Goal: Task Accomplishment & Management: Use online tool/utility

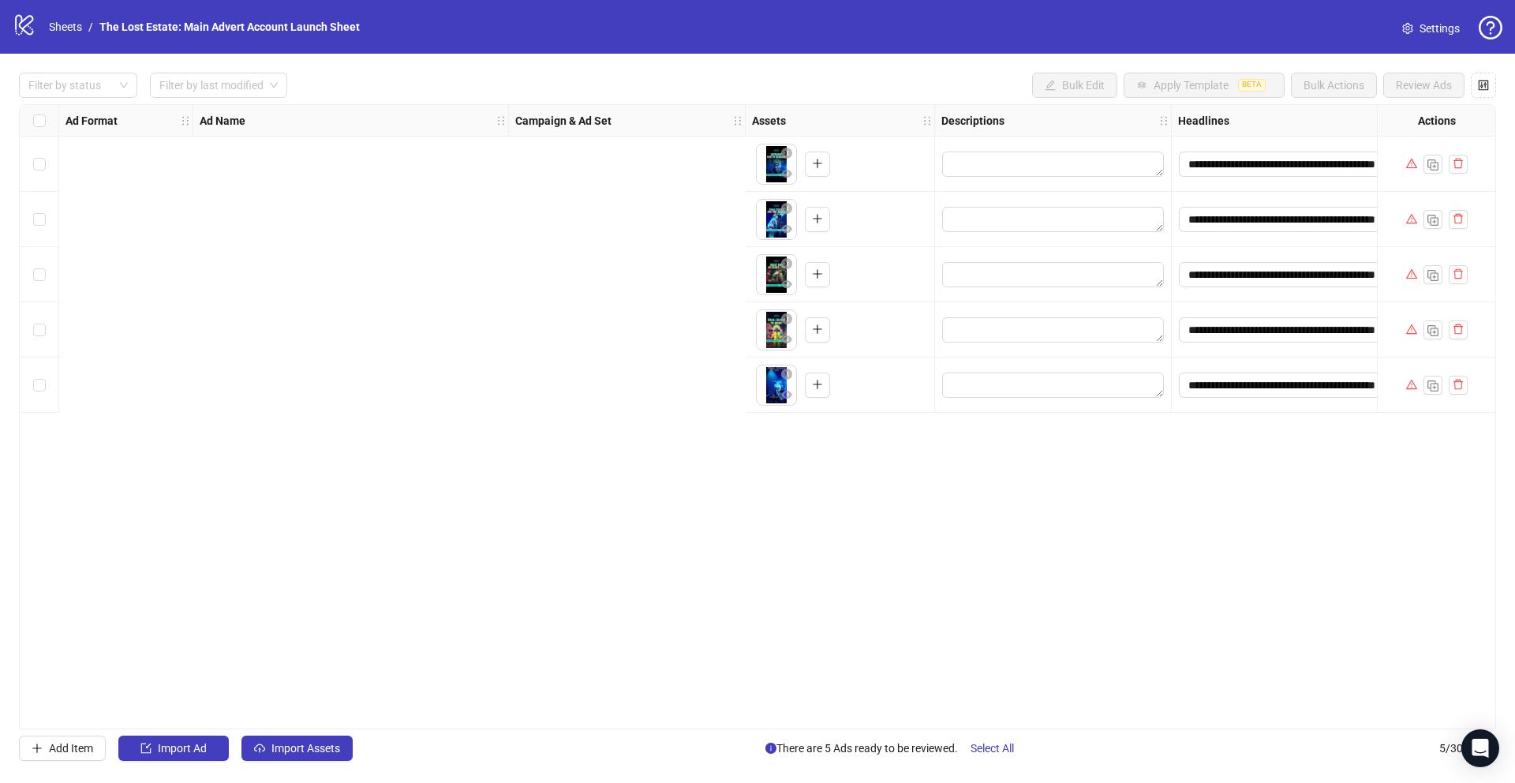
scroll to position [0, 937]
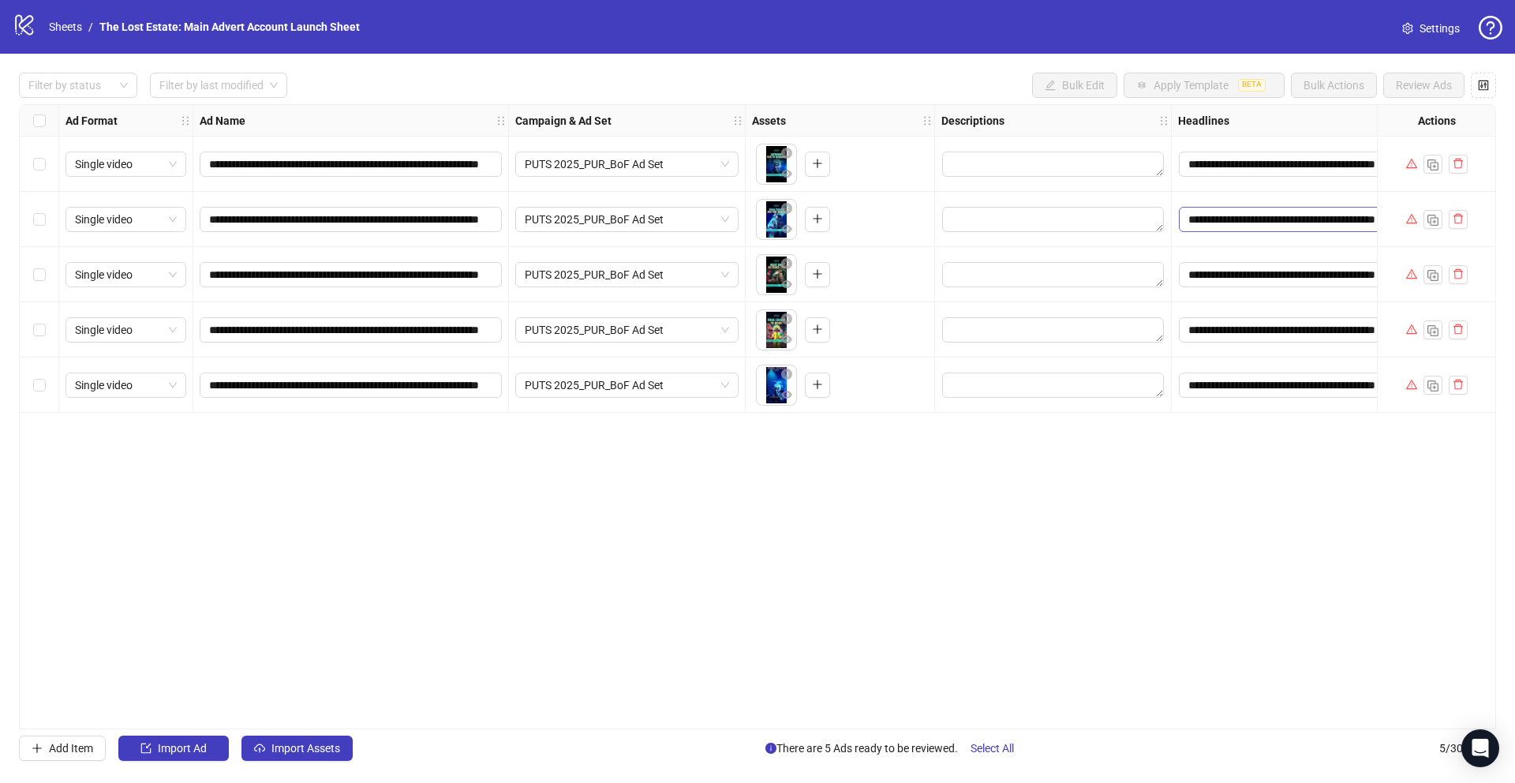
scroll to position [0, 36]
click at [907, 580] on div "**********" at bounding box center [757, 416] width 1477 height 625
click at [60, 26] on link "Sheets" at bounding box center [65, 26] width 39 height 17
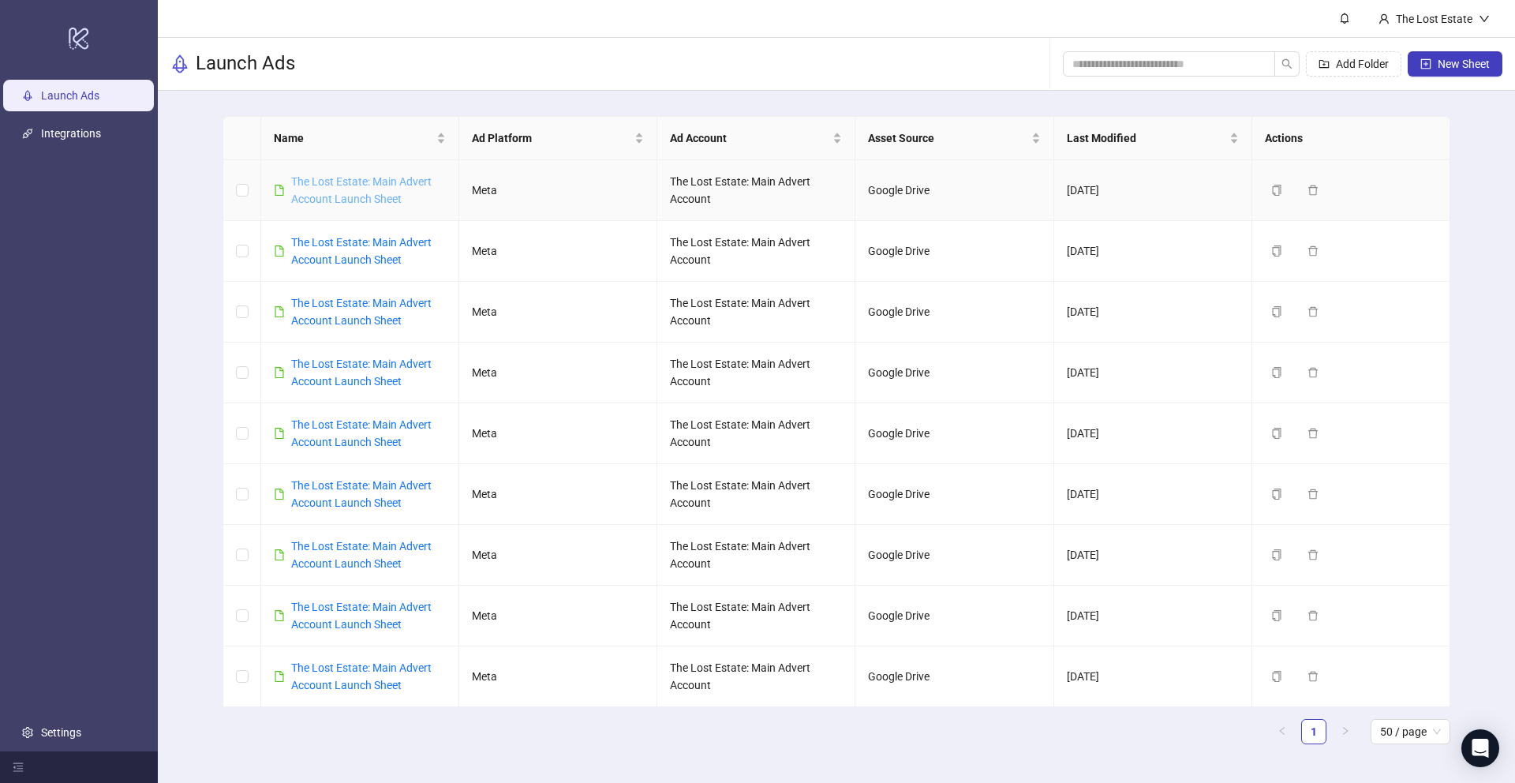
click at [362, 187] on link "The Lost Estate: Main Advert Account Launch Sheet" at bounding box center [361, 190] width 140 height 30
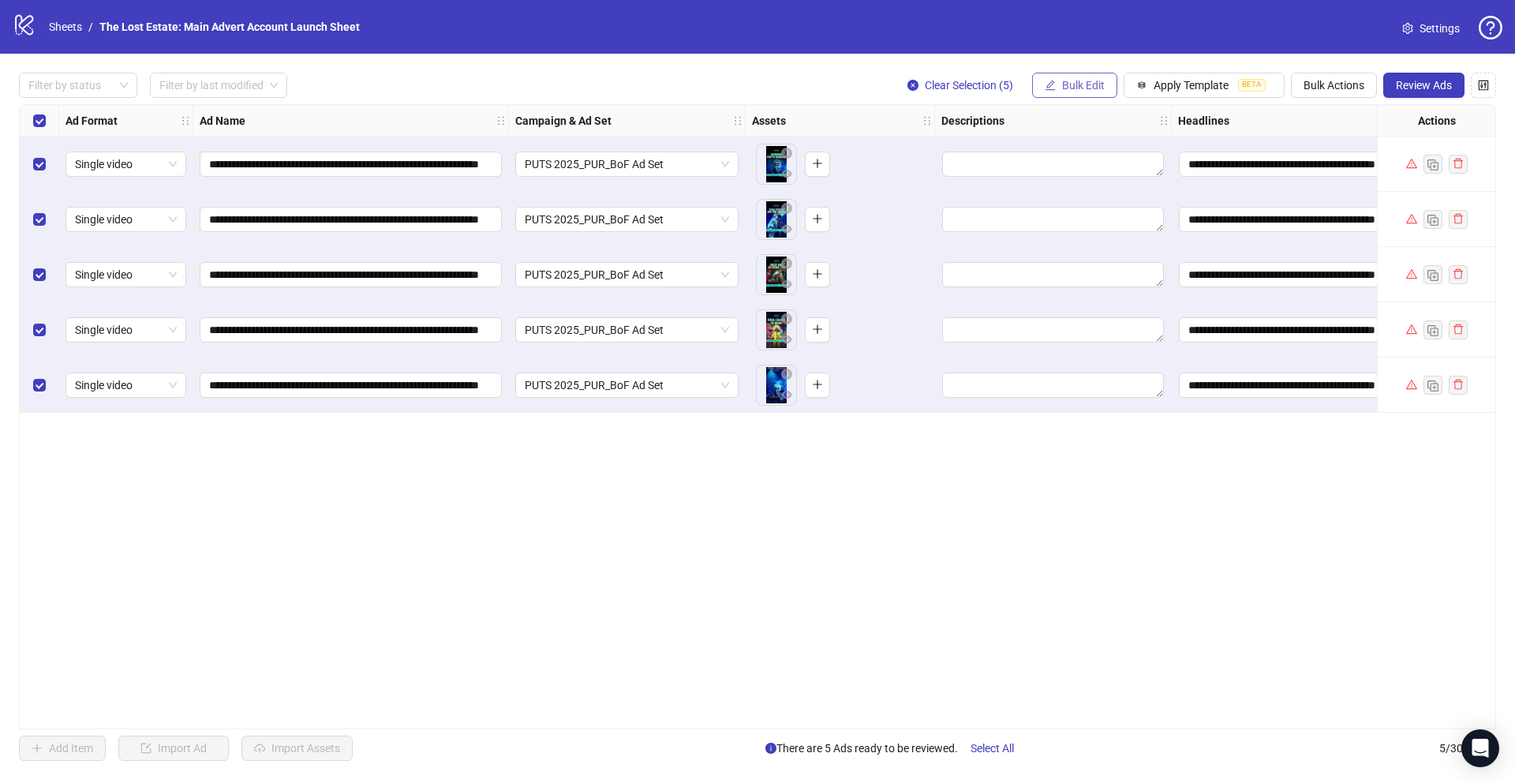
click at [1097, 80] on span "Bulk Edit" at bounding box center [1083, 85] width 43 height 13
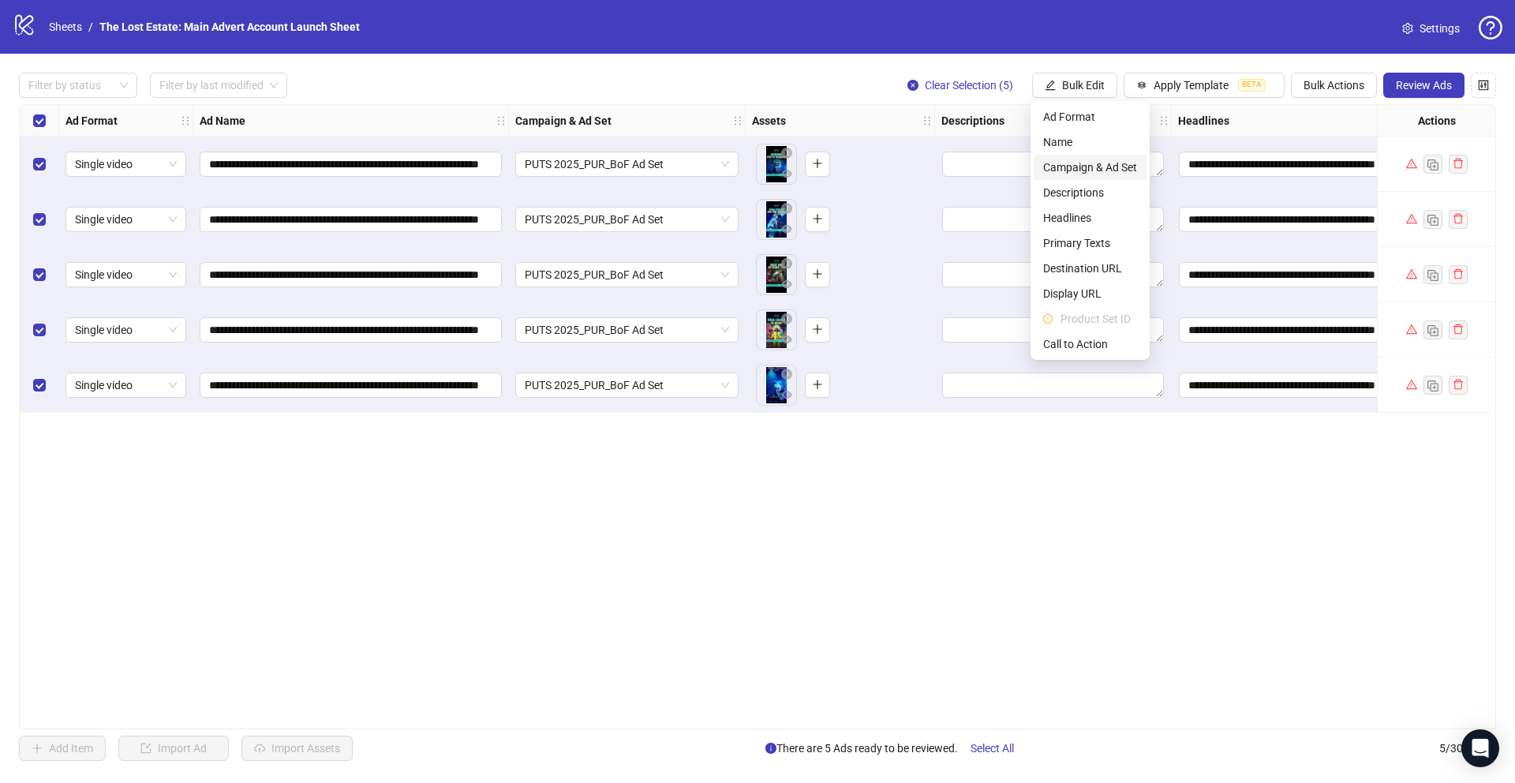
click at [1106, 160] on span "Campaign & Ad Set" at bounding box center [1090, 167] width 94 height 17
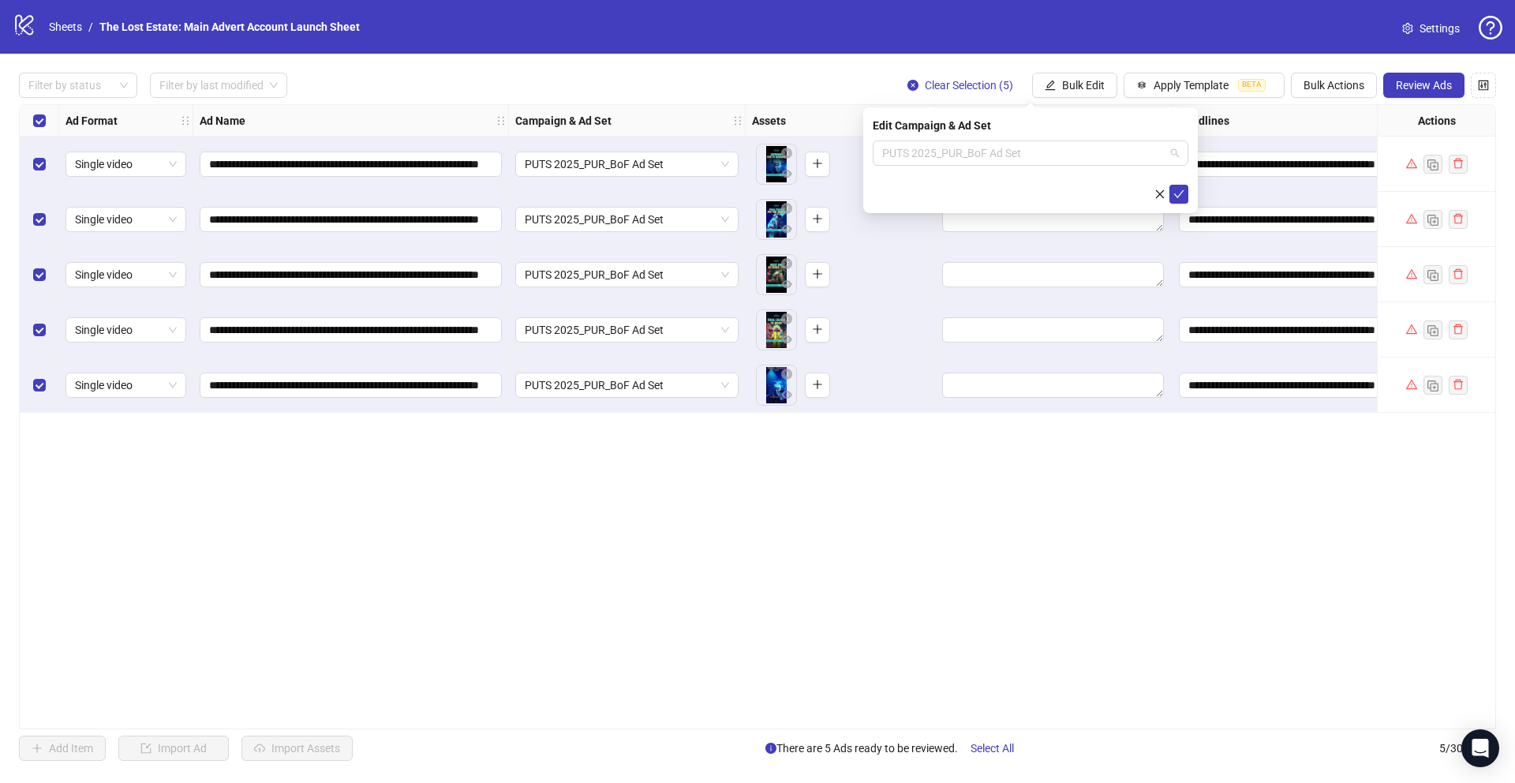
click at [1106, 160] on span "PUTS 2025_PUR_BoF Ad Set" at bounding box center [1030, 153] width 297 height 24
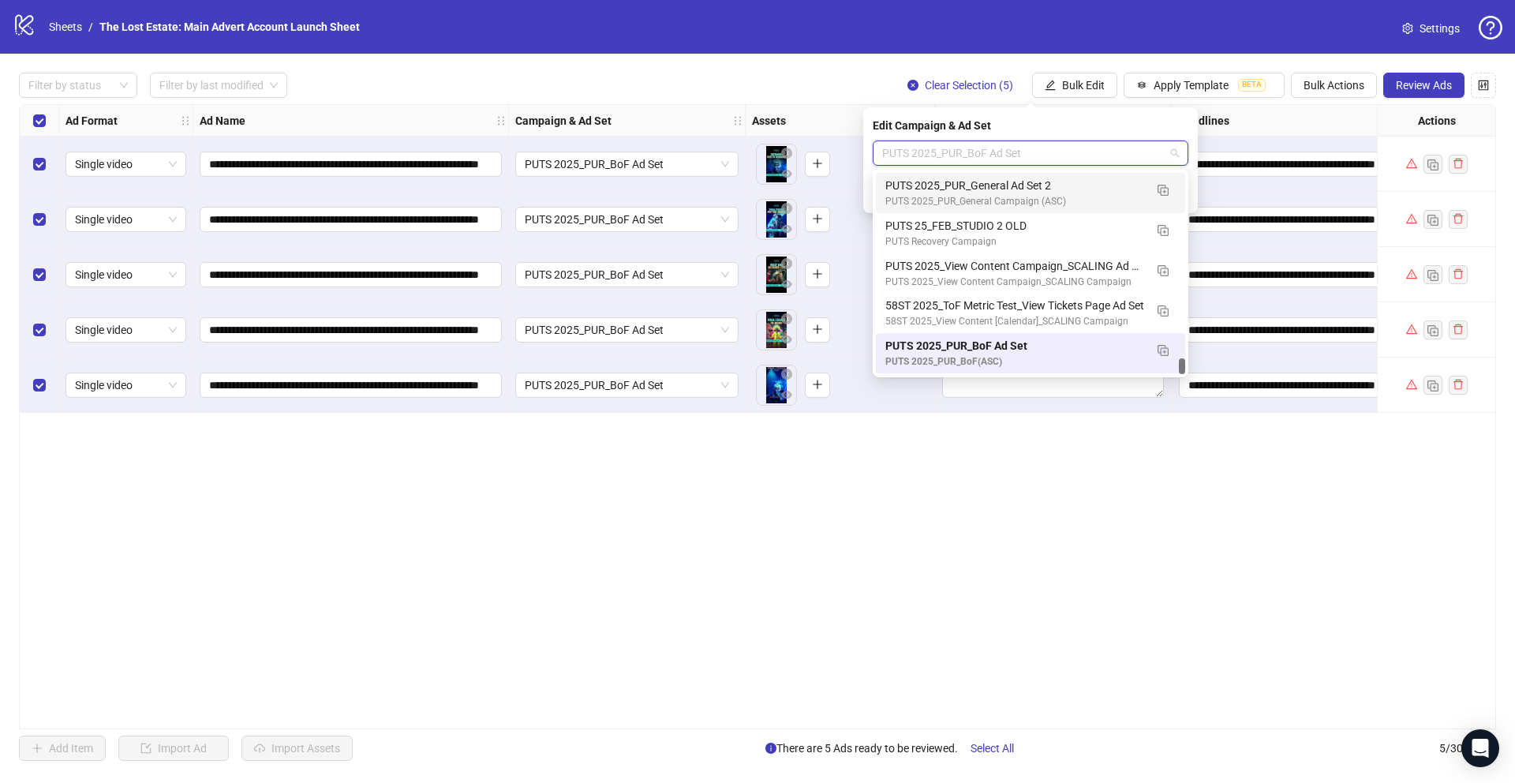
click at [1050, 196] on div "PUTS 2025_PUR_General Campaign (ASC)" at bounding box center [1014, 201] width 259 height 15
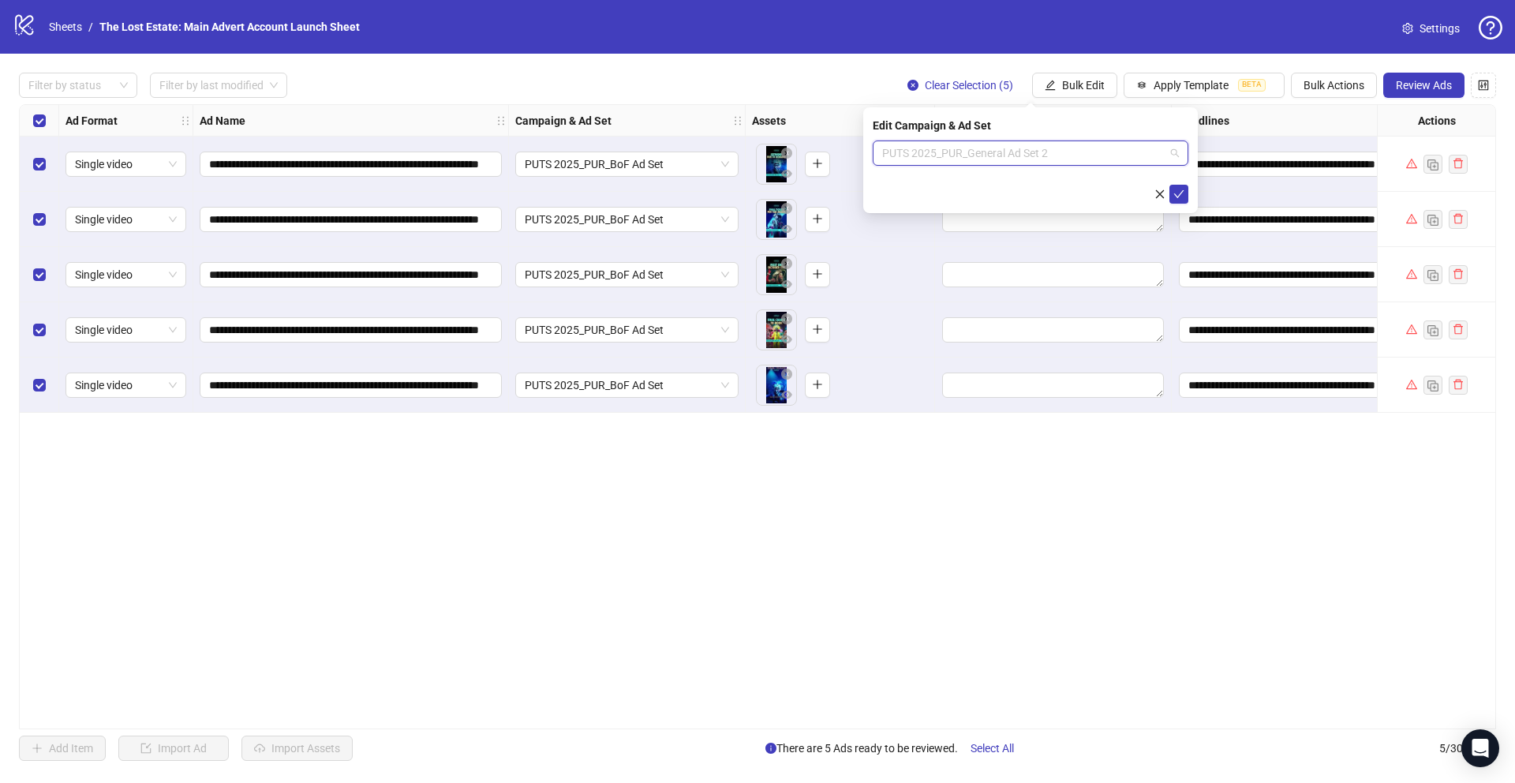
click at [1047, 159] on span "PUTS 2025_PUR_General Ad Set 2" at bounding box center [1030, 153] width 297 height 24
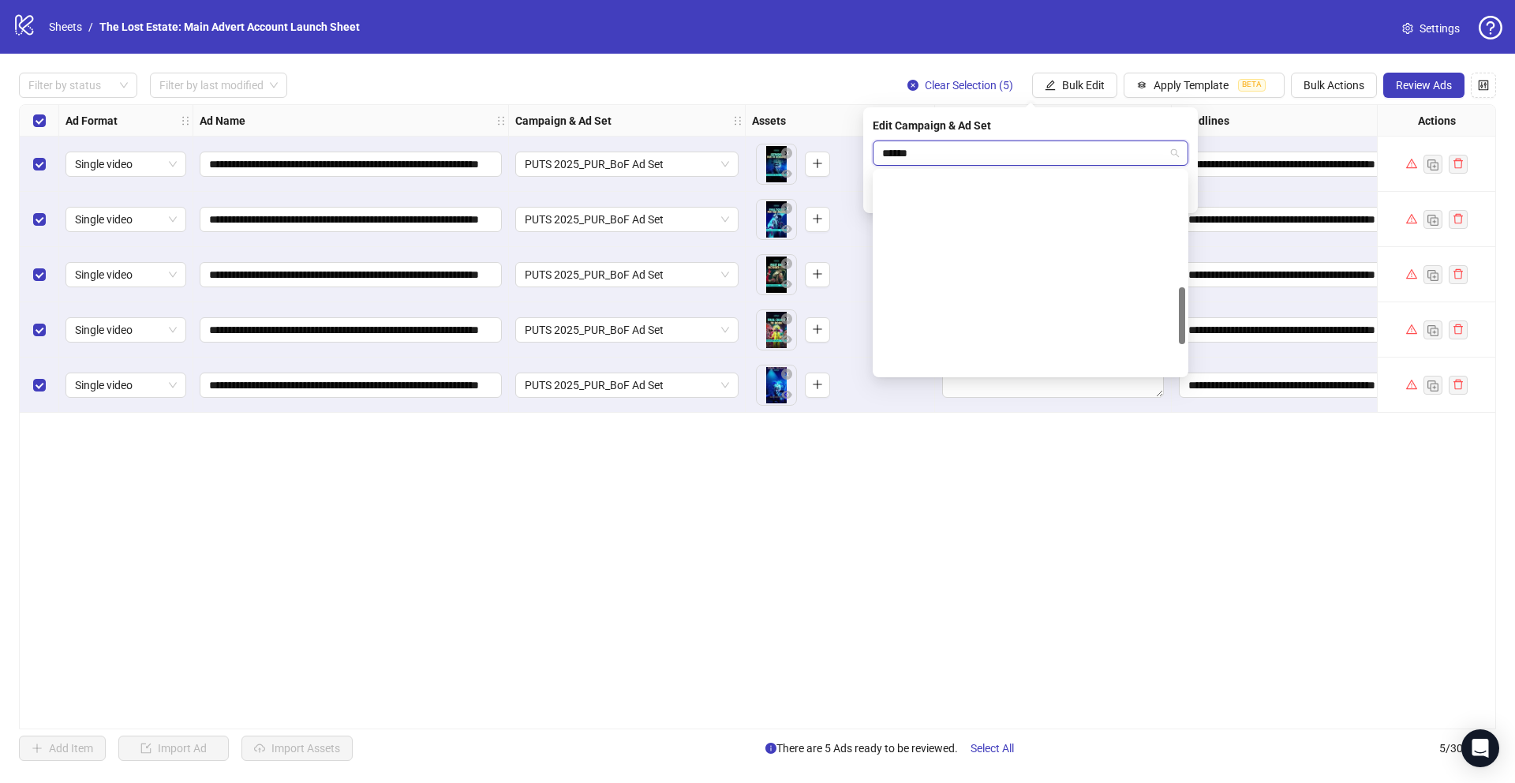
scroll to position [0, 0]
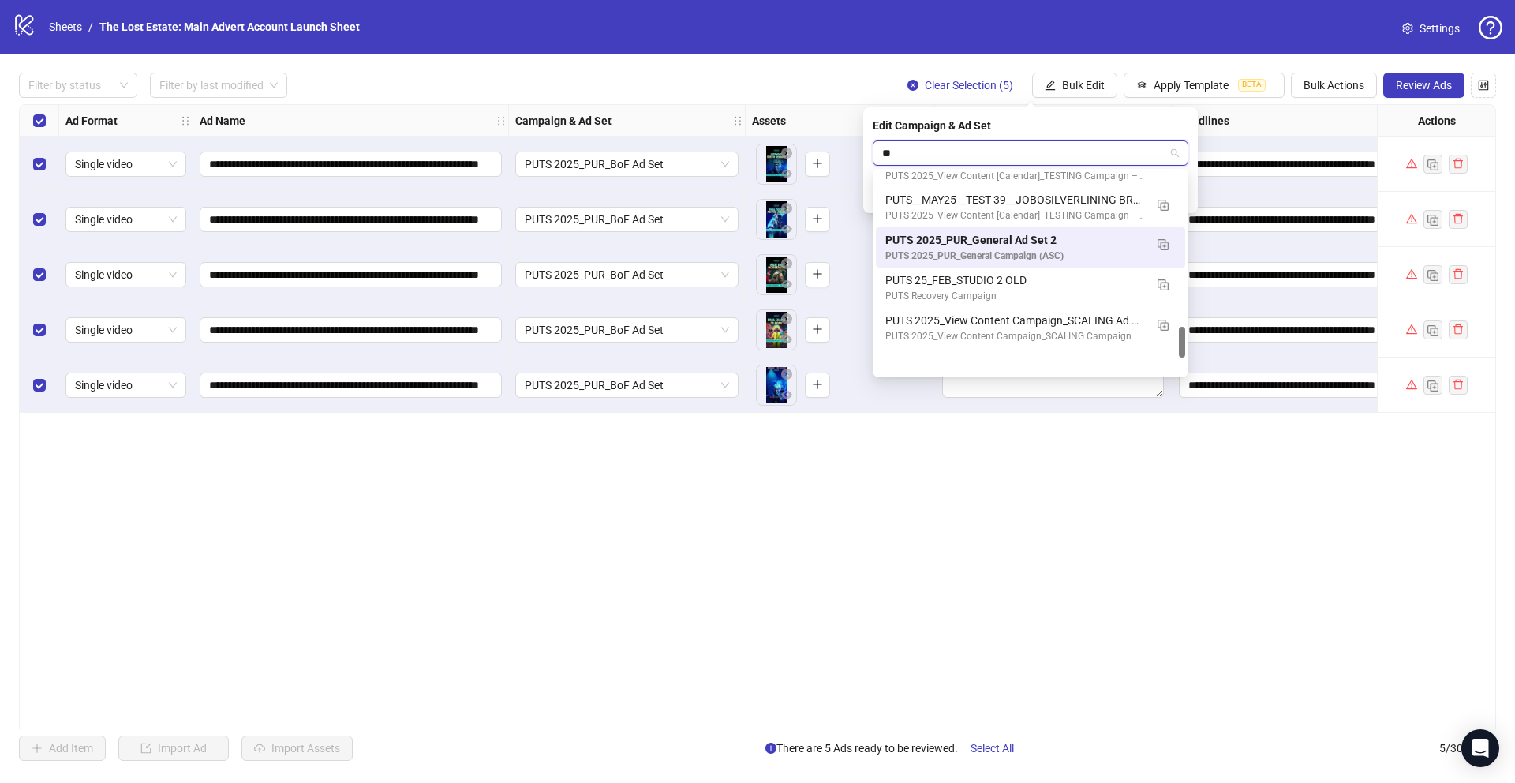
type input "*"
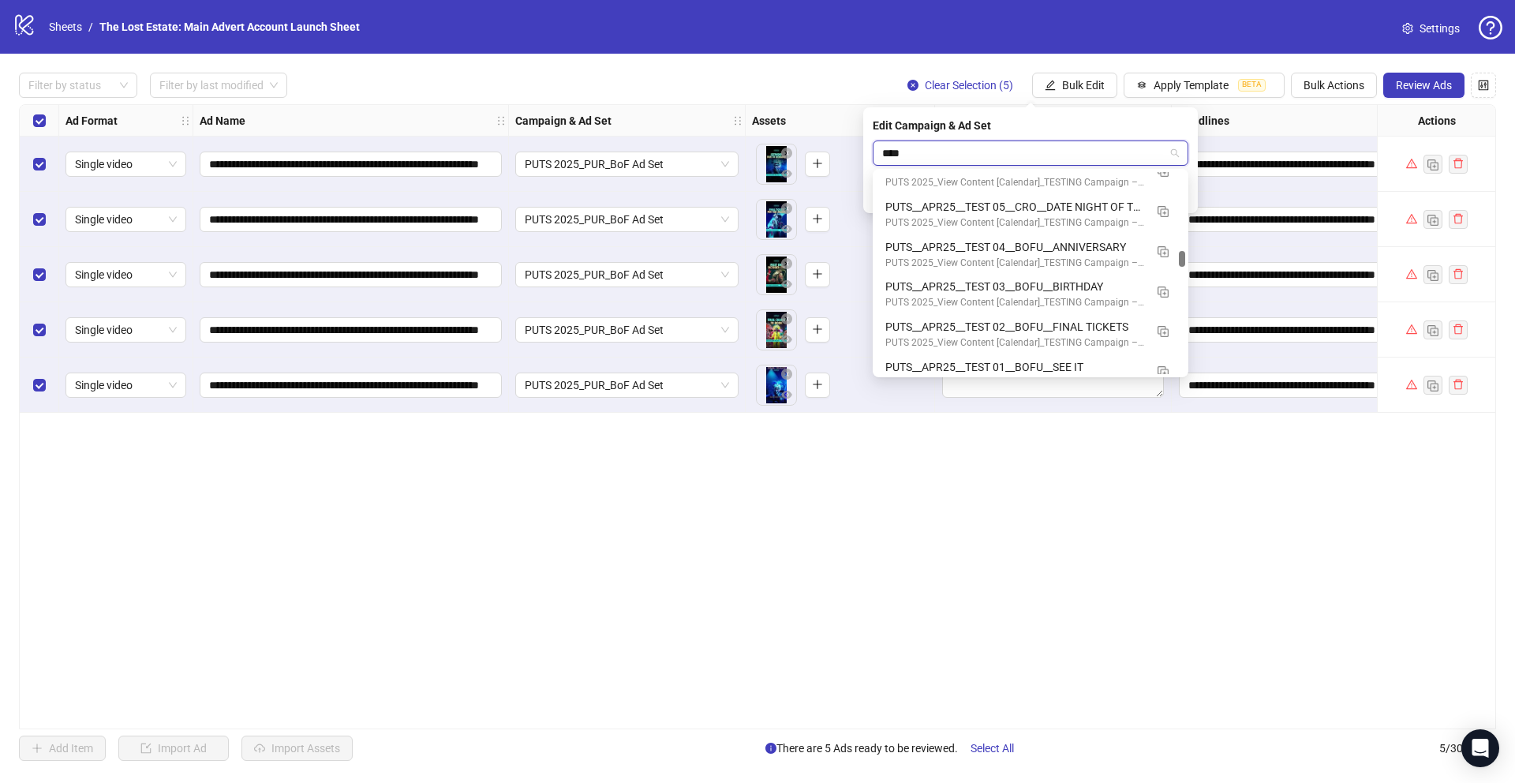
scroll to position [3227, 0]
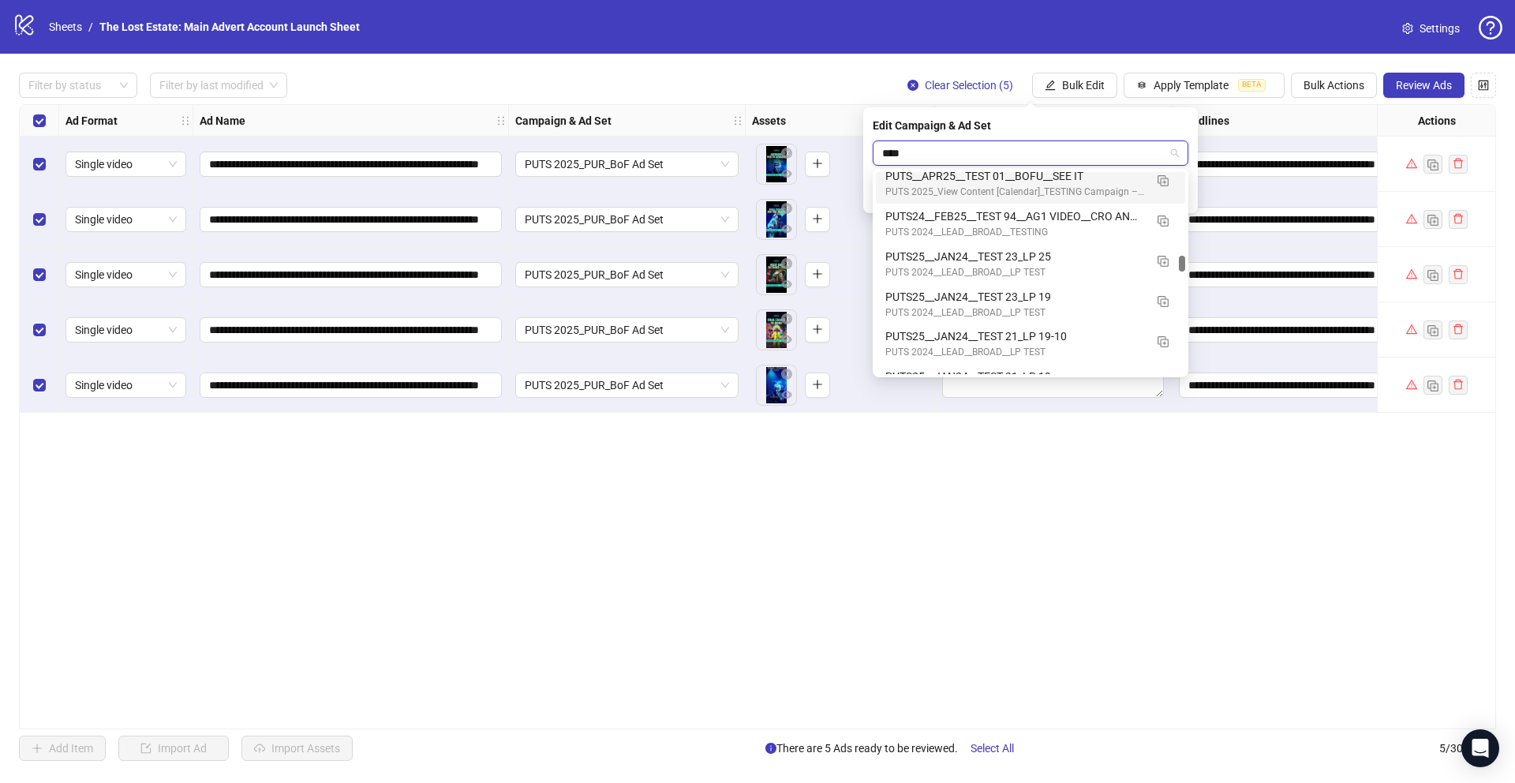
type input "****"
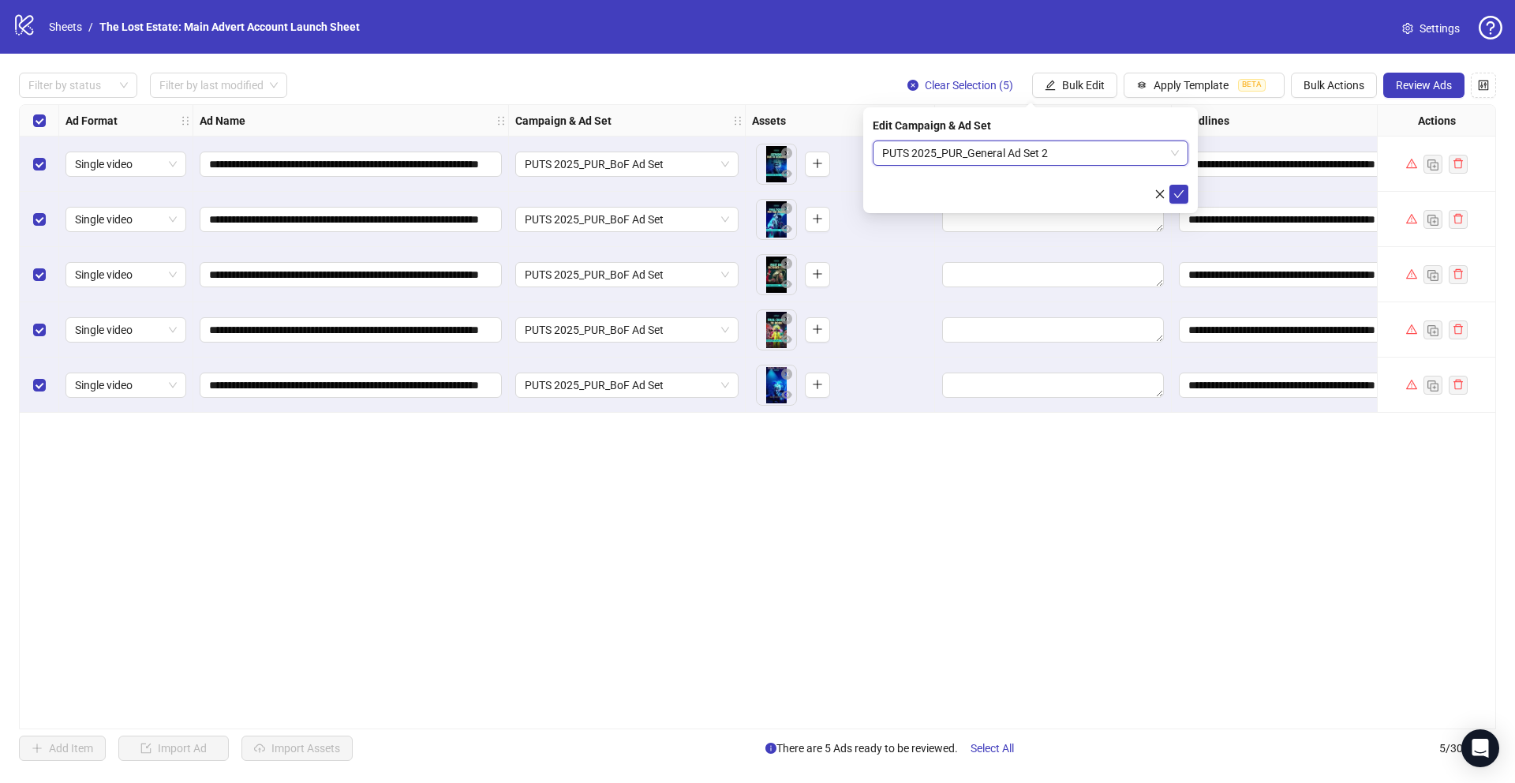
click at [1100, 158] on span "PUTS 2025_PUR_General Ad Set 2" at bounding box center [1030, 153] width 297 height 24
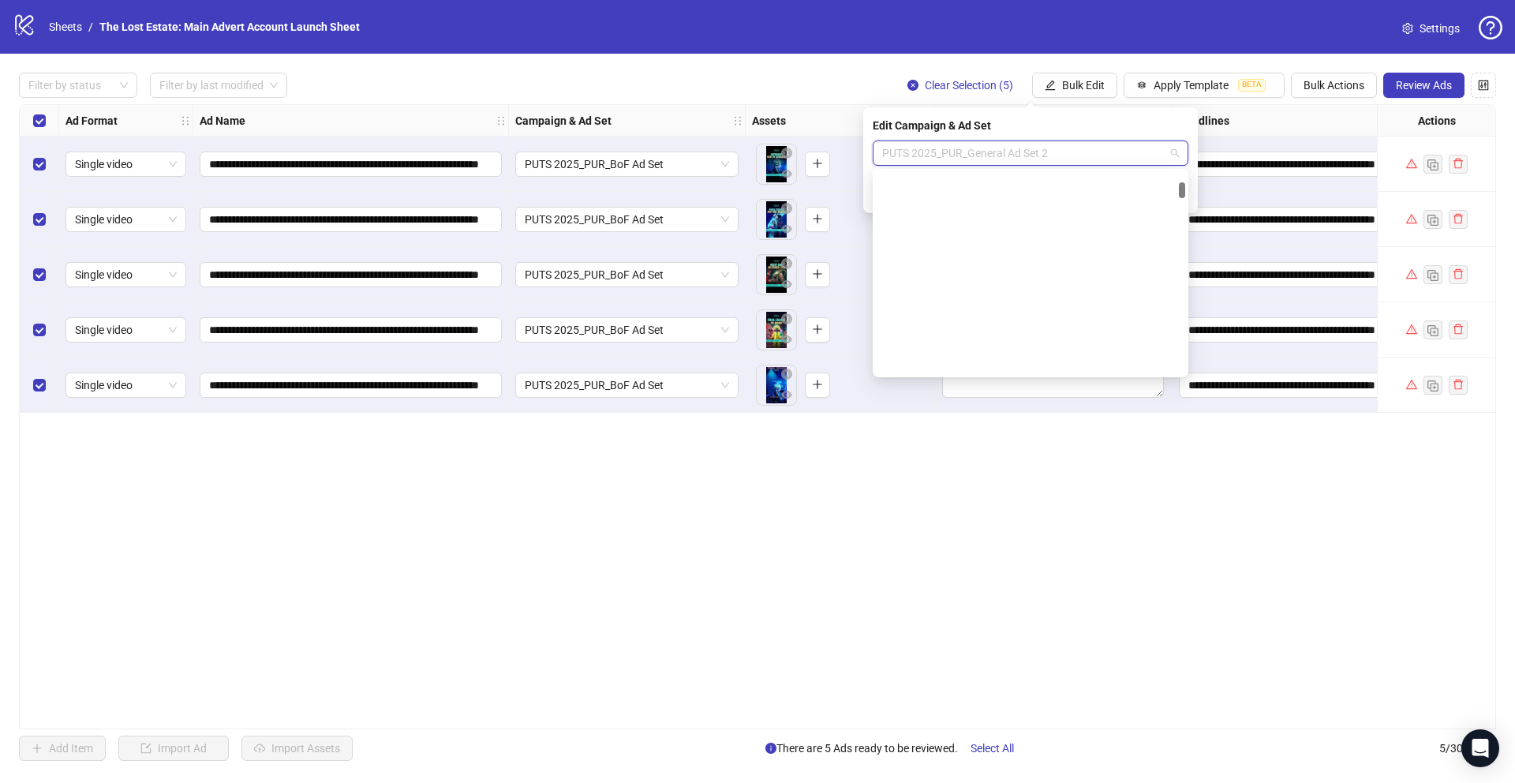
scroll to position [63, 0]
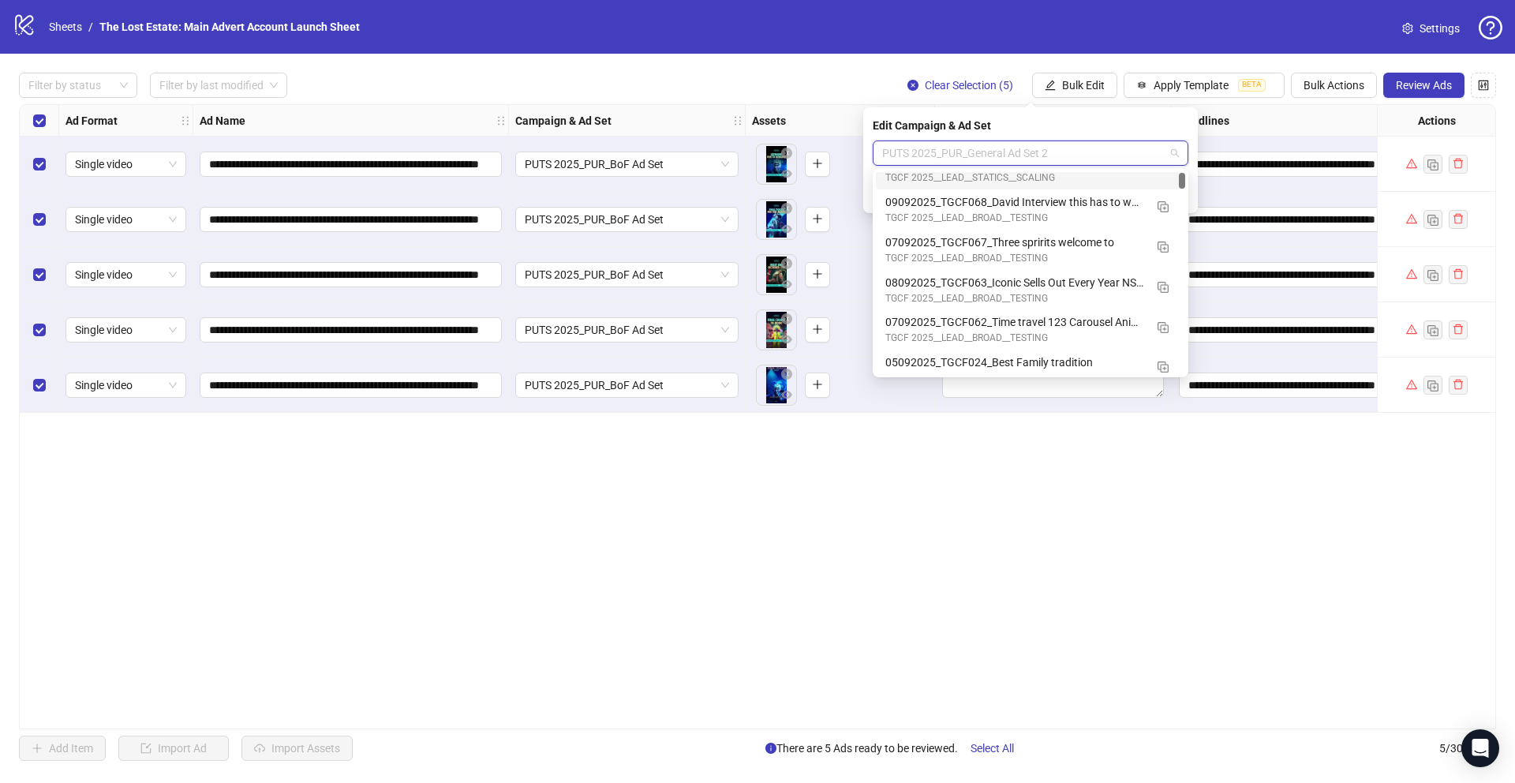
click at [794, 85] on div "Filter by status Filter by last modified Clear Selection (5) Bulk Edit Apply Te…" at bounding box center [757, 85] width 1477 height 25
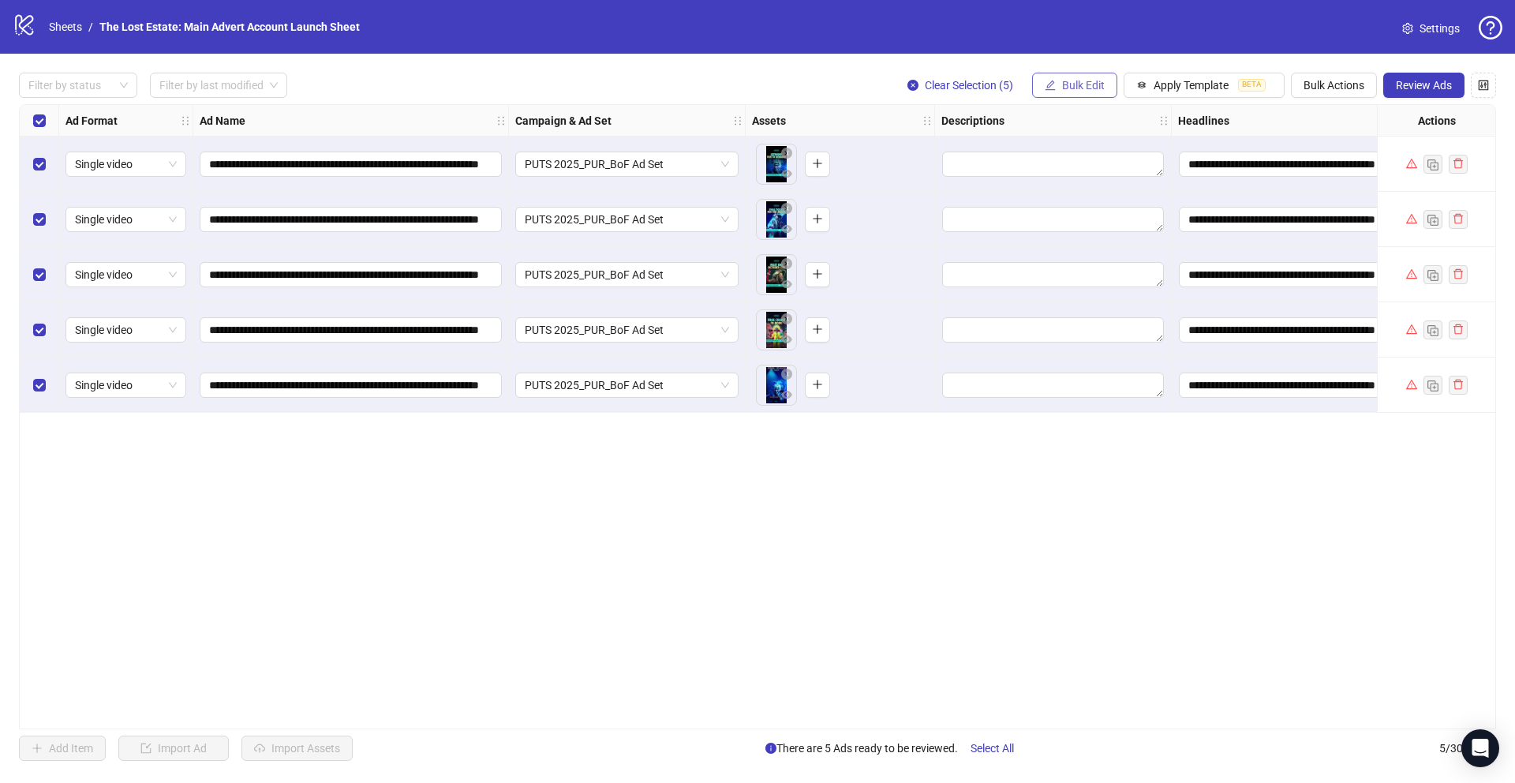
click at [1075, 84] on span "Bulk Edit" at bounding box center [1083, 85] width 43 height 13
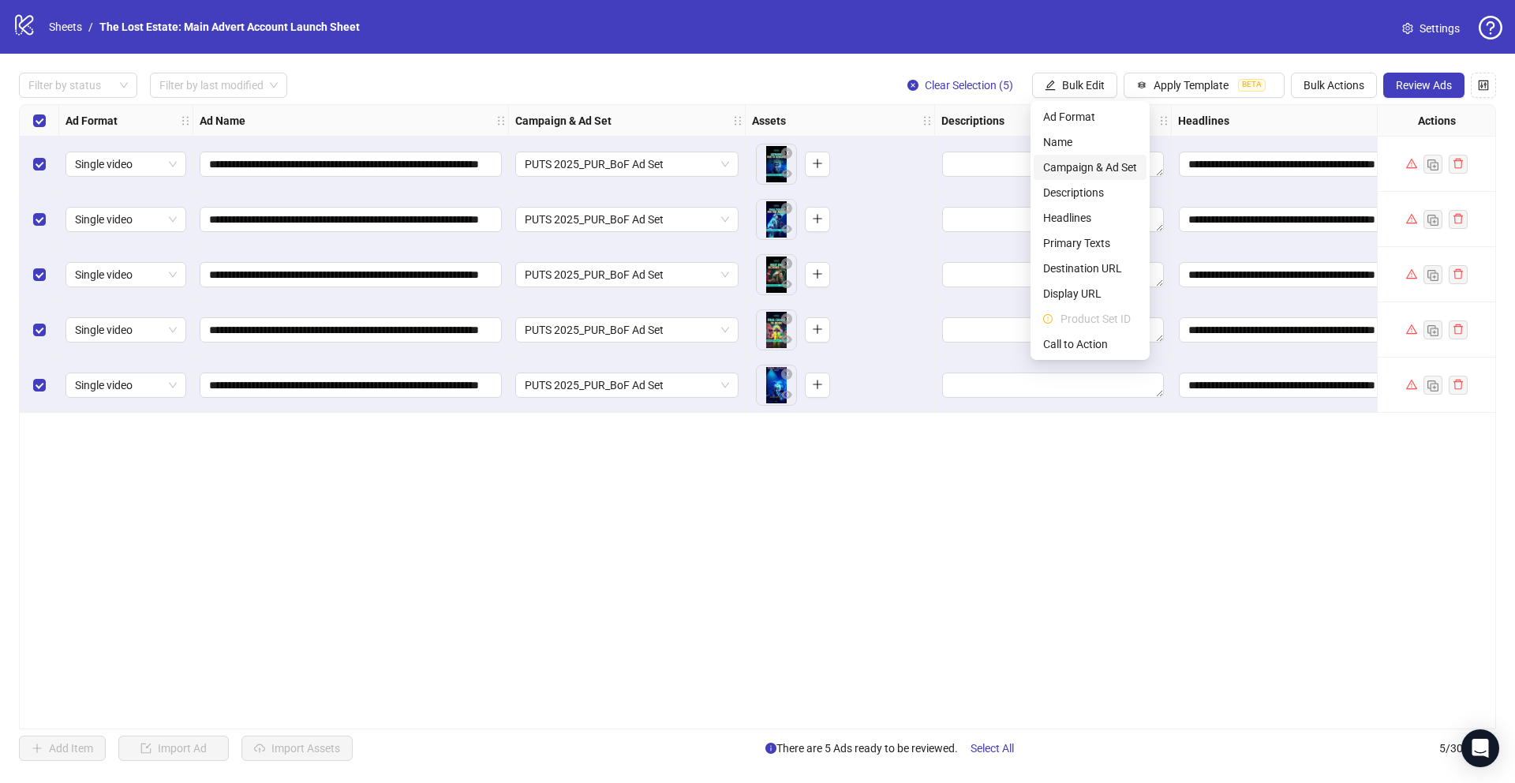
click at [1124, 166] on span "Campaign & Ad Set" at bounding box center [1090, 167] width 94 height 17
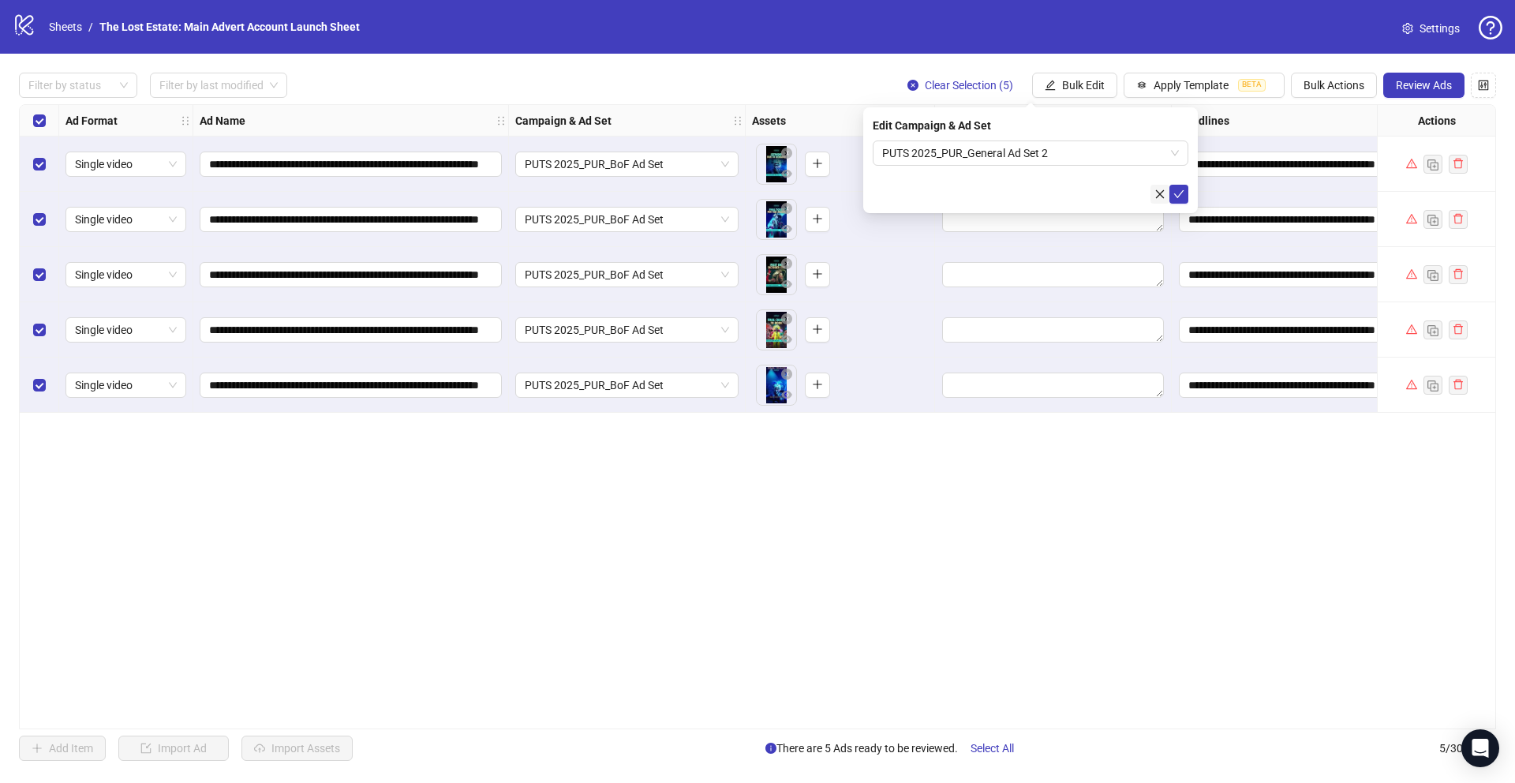
click at [1159, 194] on icon "close" at bounding box center [1160, 193] width 9 height 9
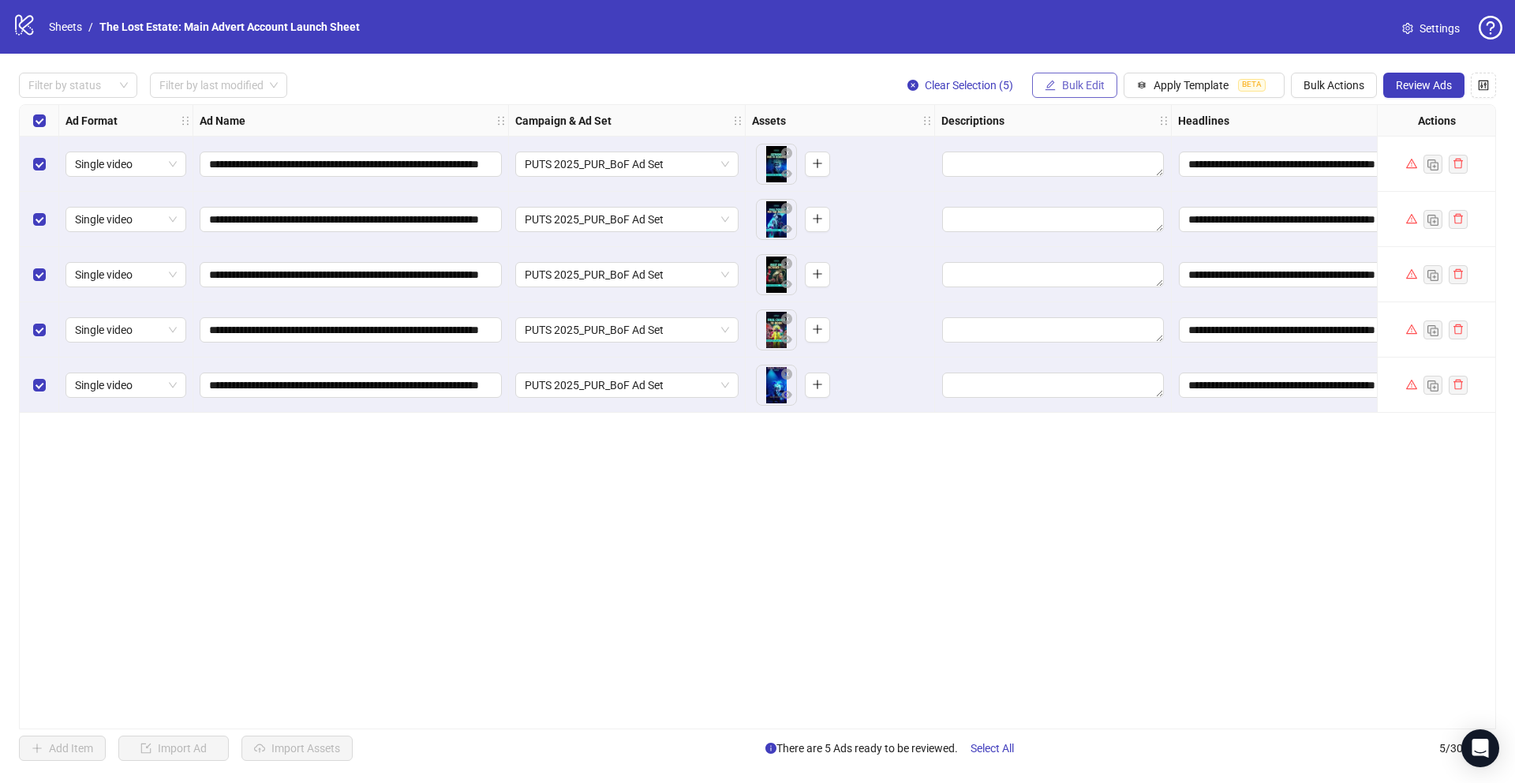
click at [1072, 79] on span "Bulk Edit" at bounding box center [1083, 85] width 43 height 13
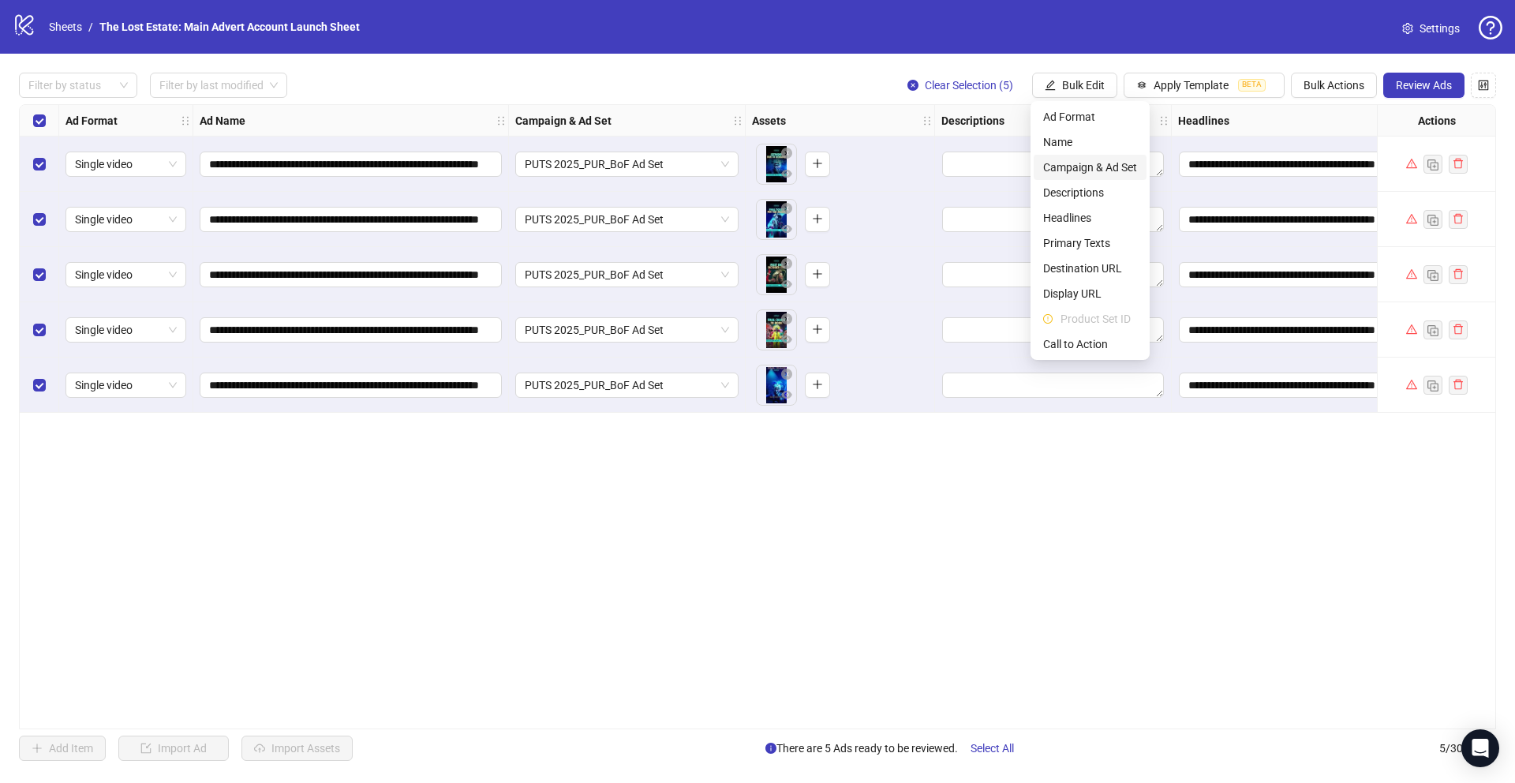
click at [1109, 163] on span "Campaign & Ad Set" at bounding box center [1090, 167] width 94 height 17
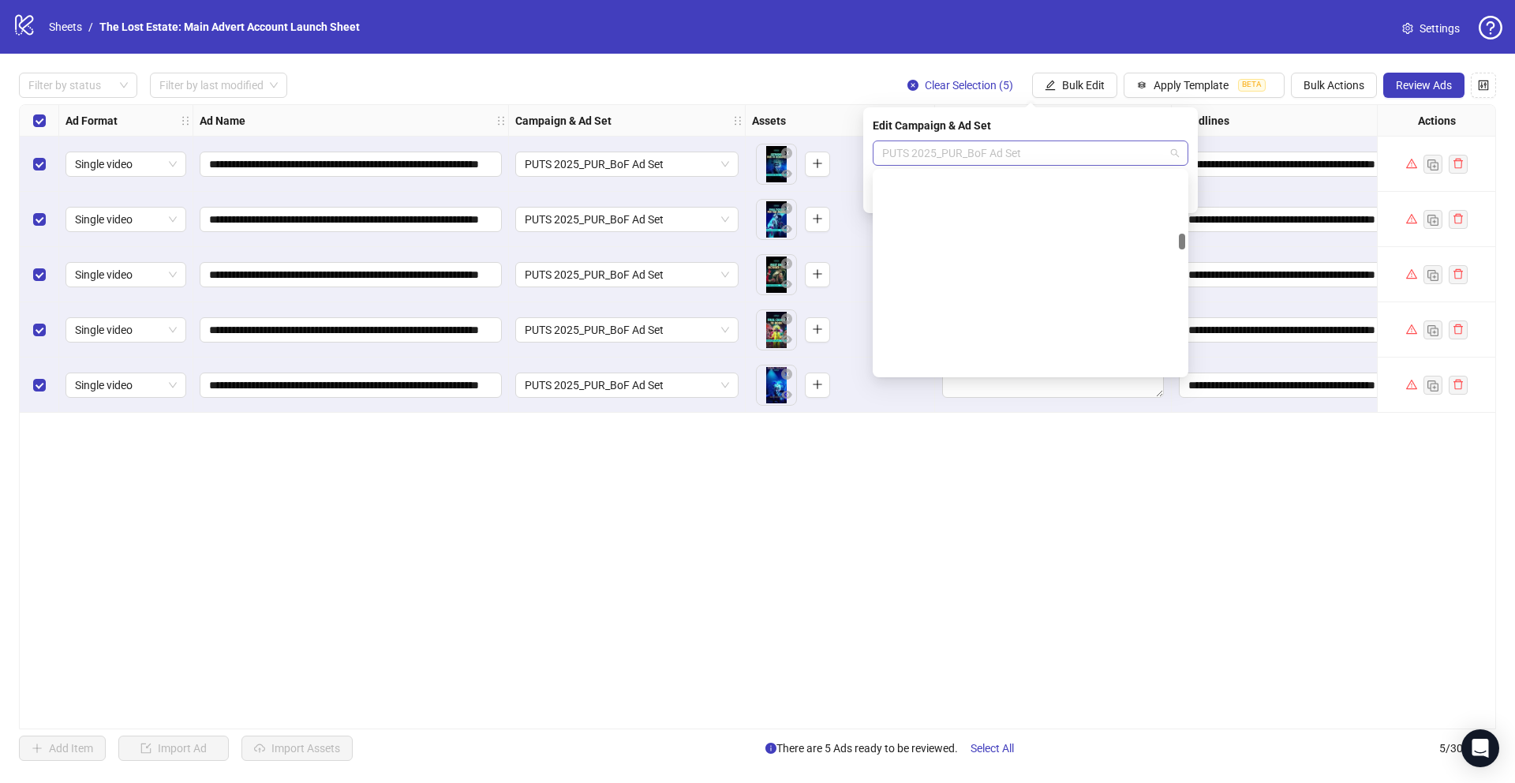
click at [1023, 144] on span "PUTS 2025_PUR_BoF Ad Set" at bounding box center [1030, 153] width 297 height 24
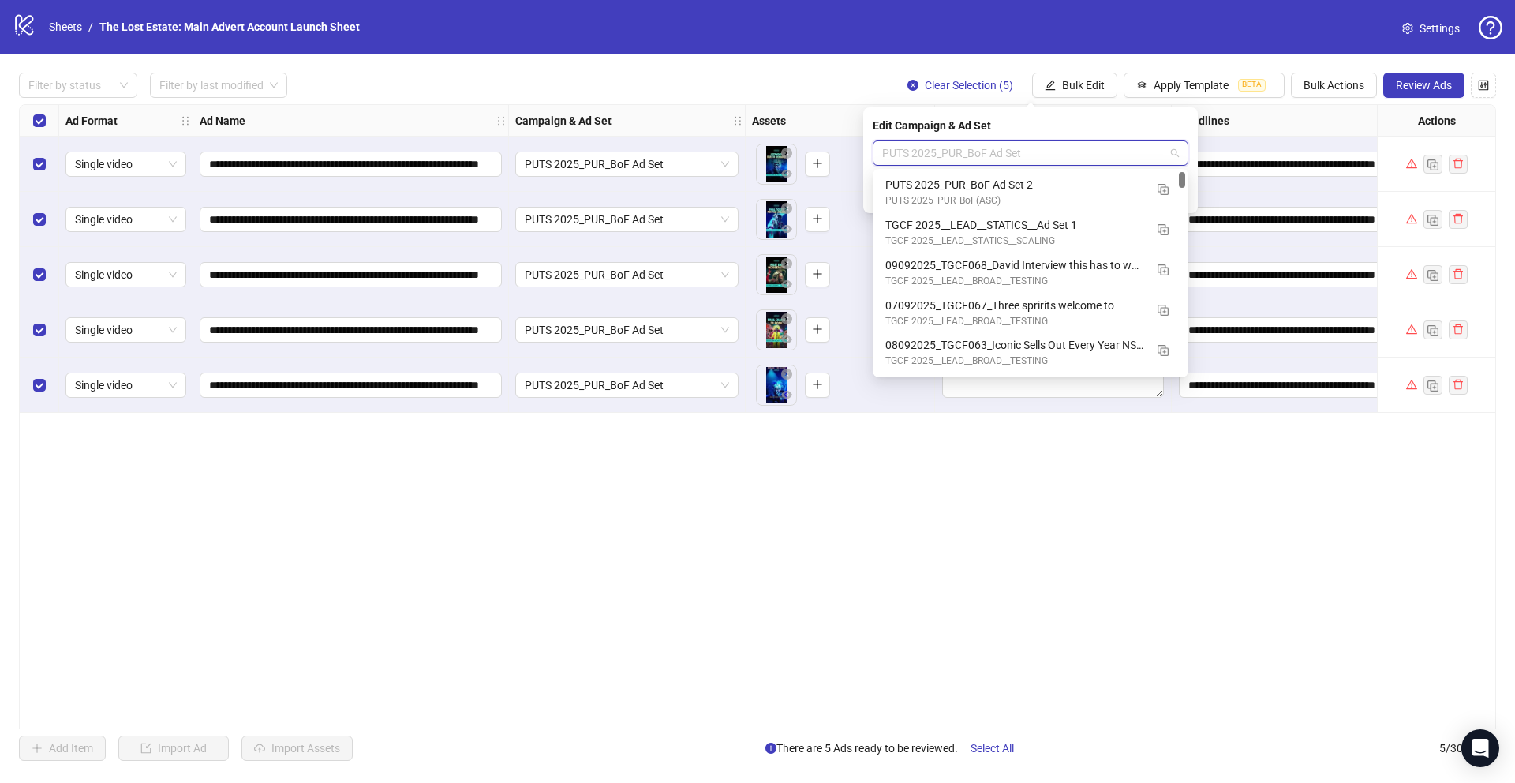
scroll to position [0, 0]
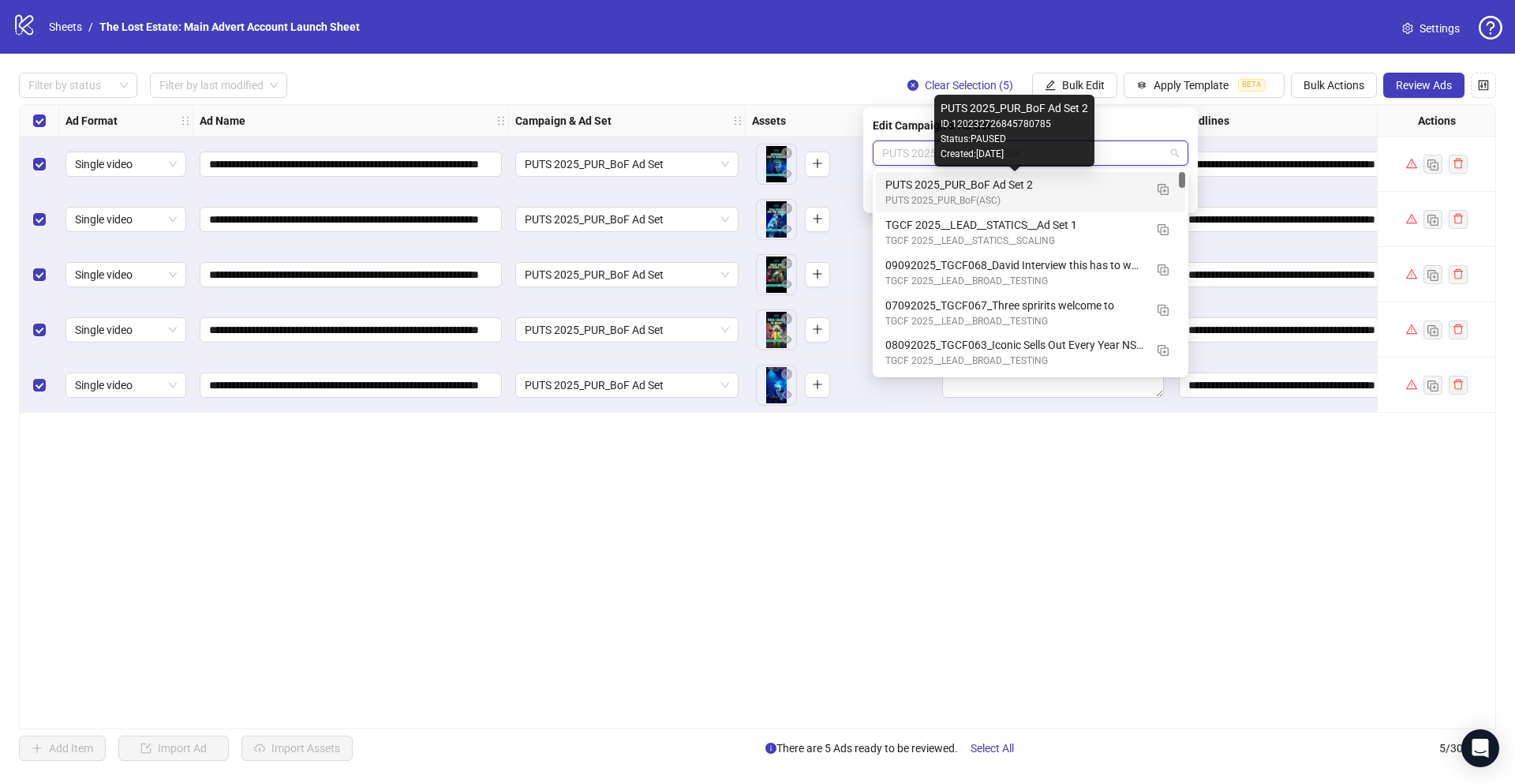
click at [972, 185] on div "PUTS 2025_PUR_BoF Ad Set 2" at bounding box center [1014, 184] width 259 height 17
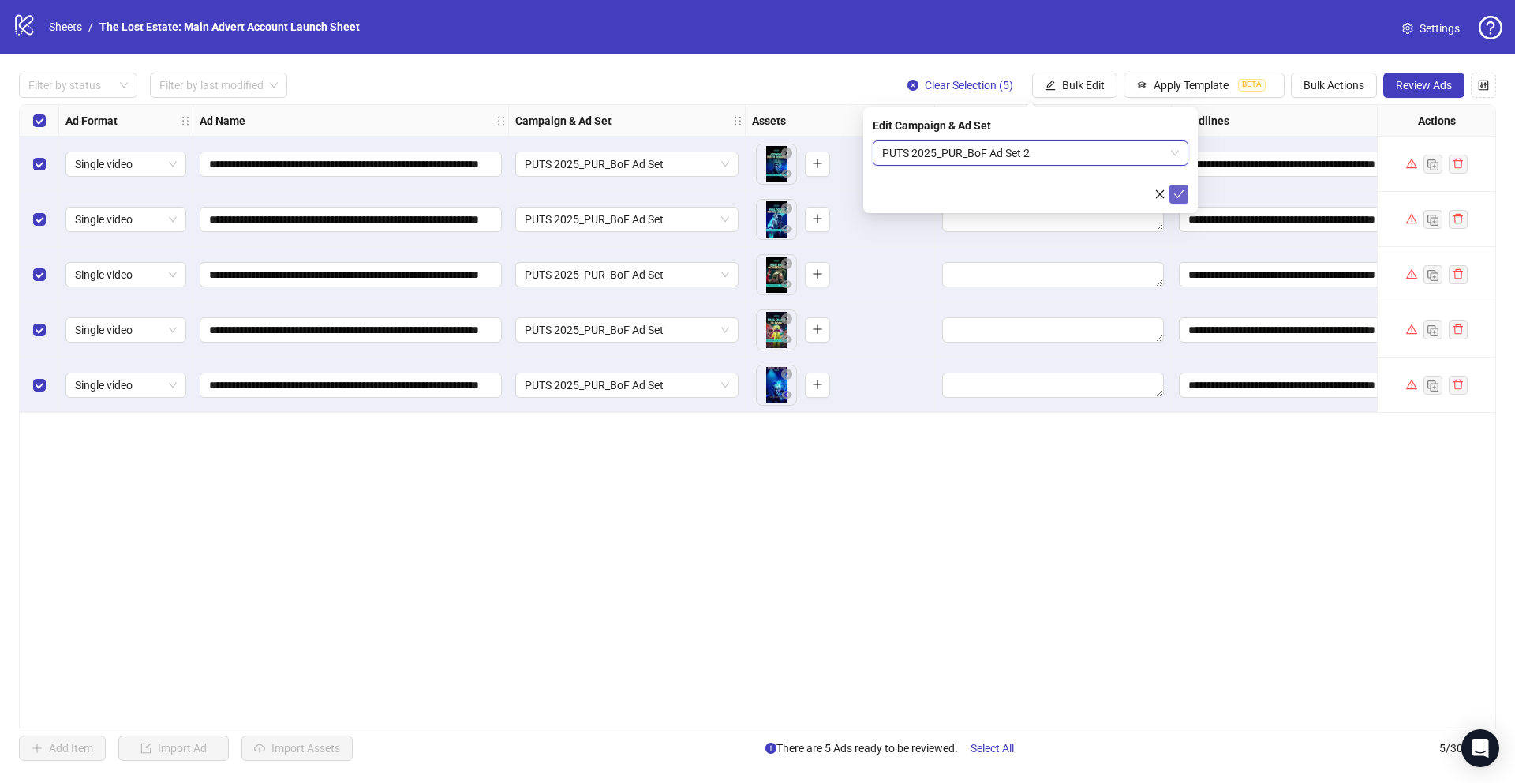
click at [1177, 195] on icon "check" at bounding box center [1178, 194] width 11 height 11
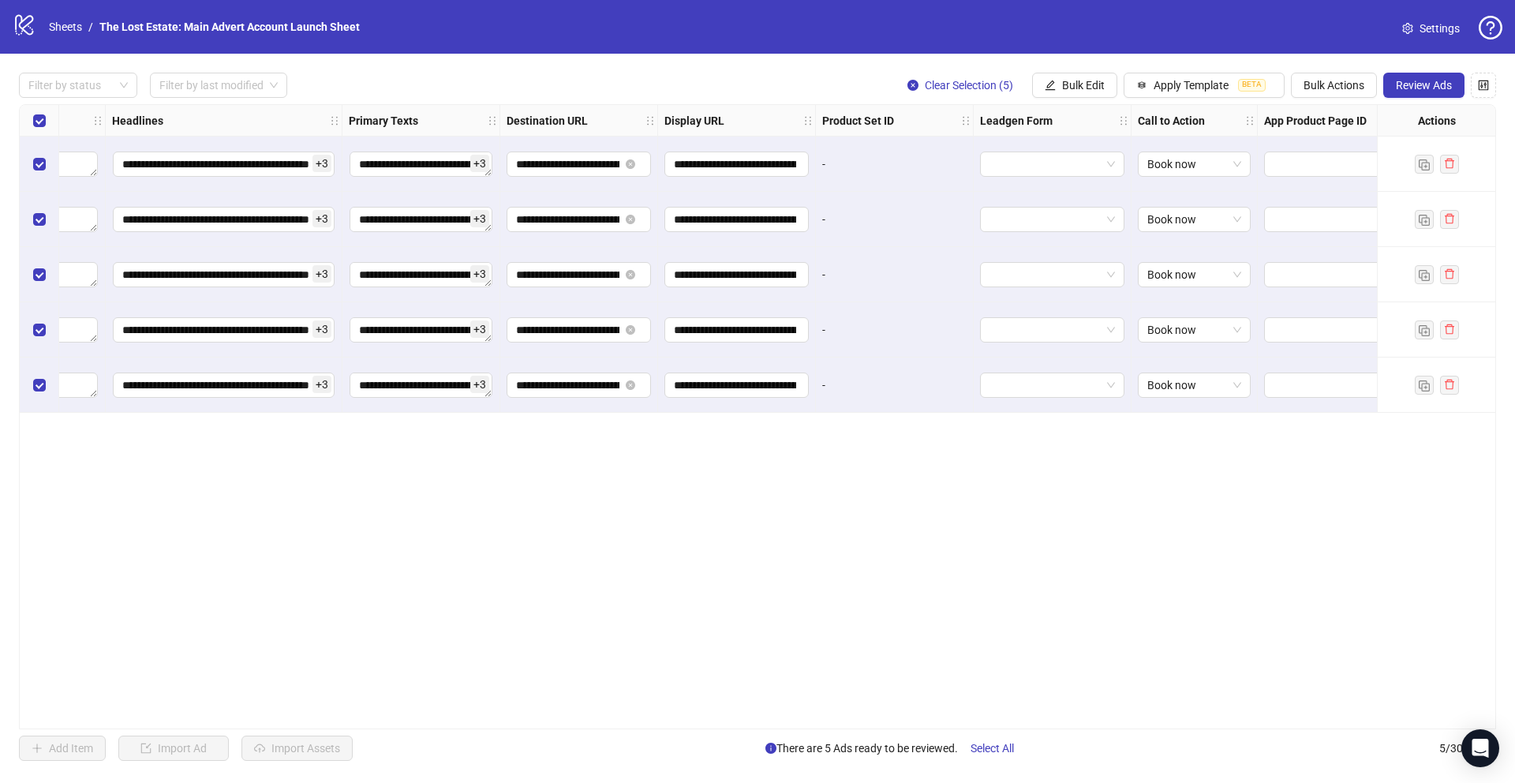
scroll to position [0, 1104]
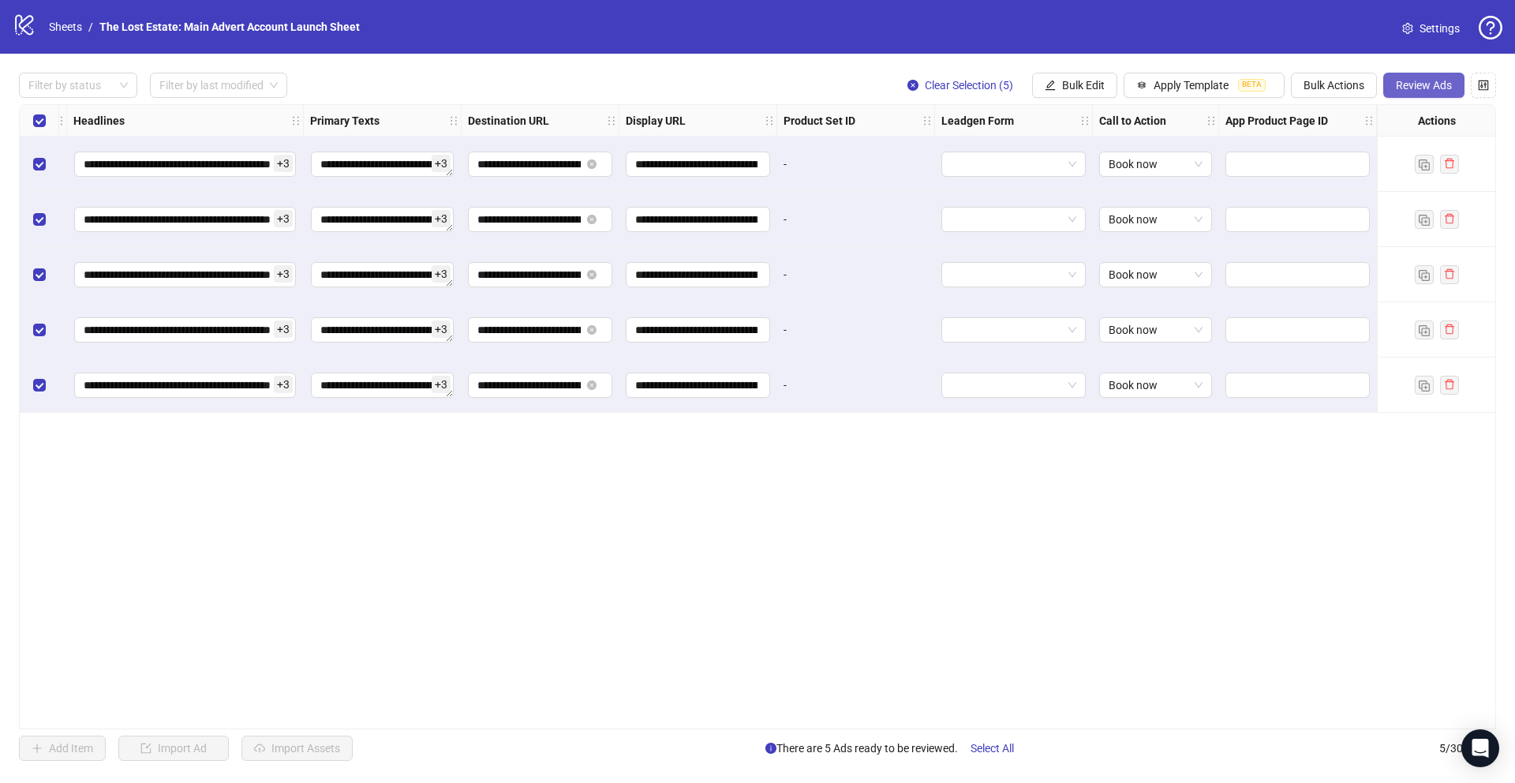
click at [1403, 85] on span "Review Ads" at bounding box center [1424, 85] width 56 height 13
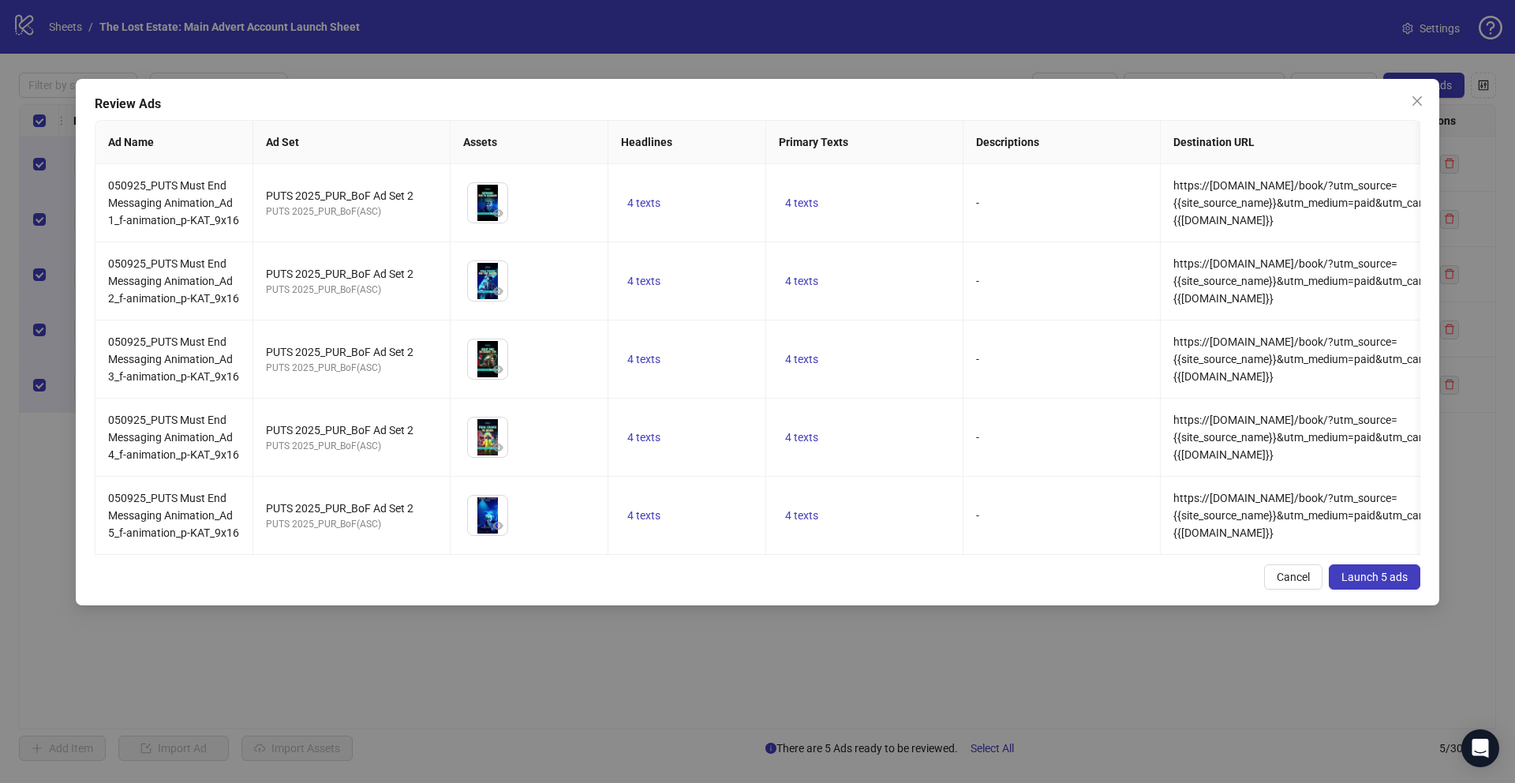
click at [1364, 577] on span "Launch 5 ads" at bounding box center [1374, 576] width 66 height 13
